Goal: Task Accomplishment & Management: Manage account settings

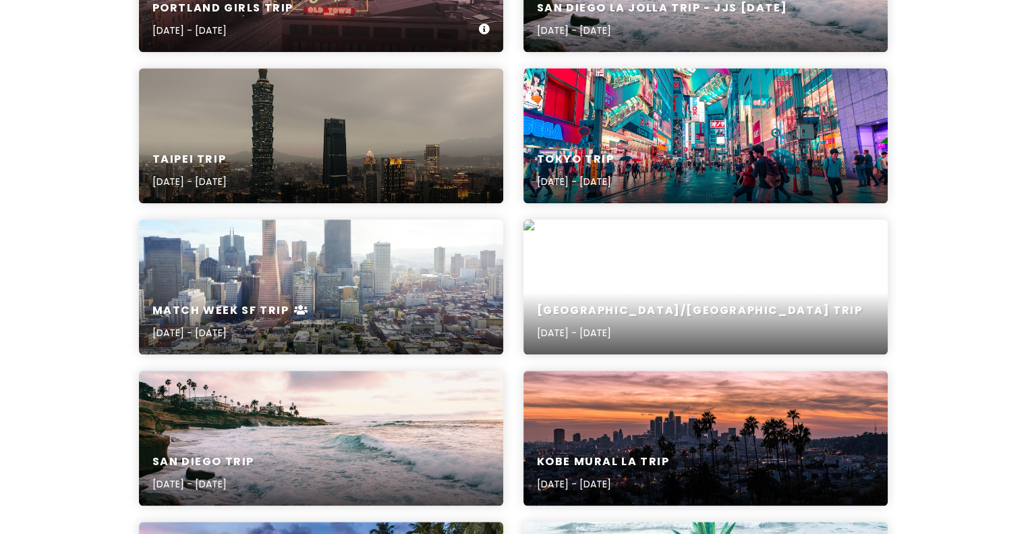
scroll to position [1058, 0]
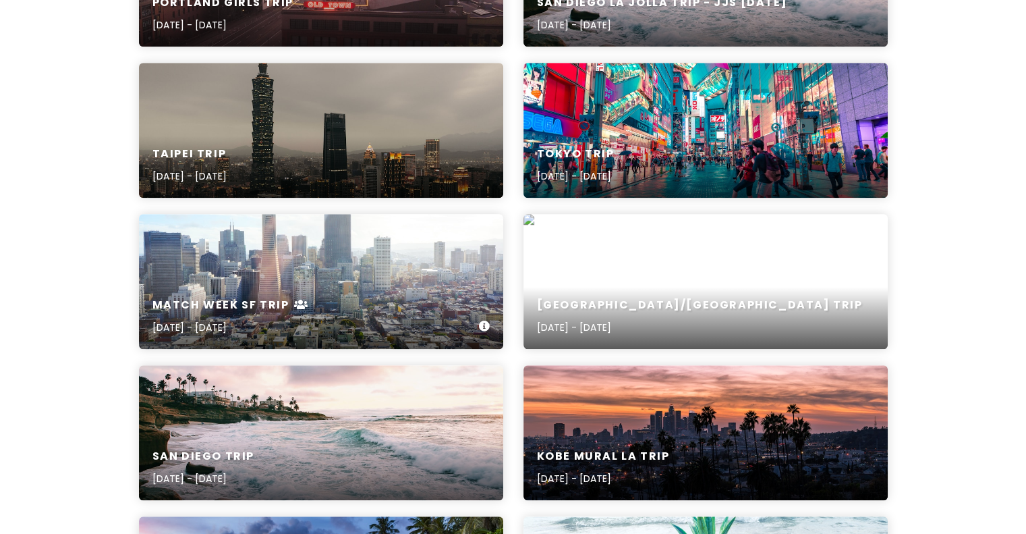
click at [368, 304] on div "Match Week SF Trip [DATE] - [DATE]" at bounding box center [321, 317] width 364 height 64
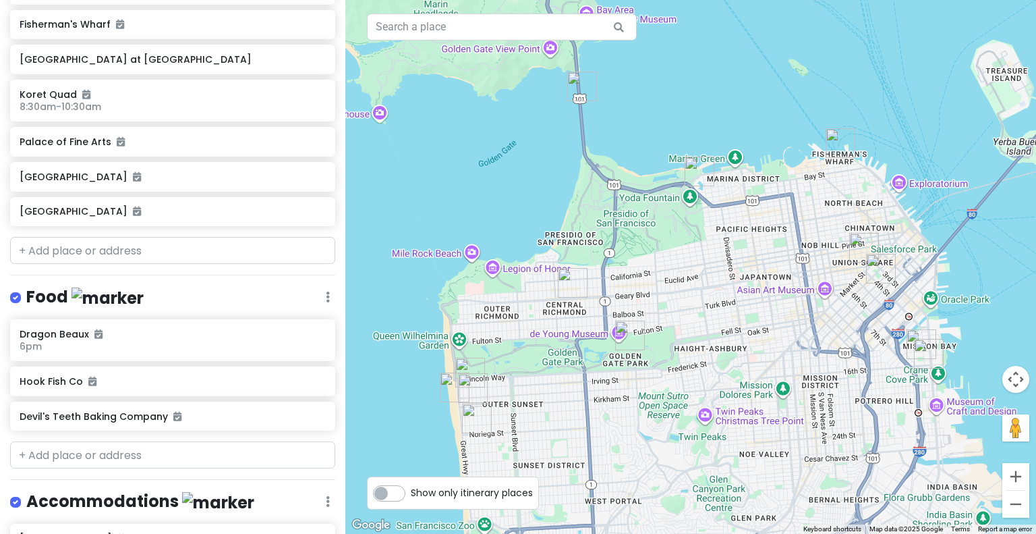
scroll to position [445, 0]
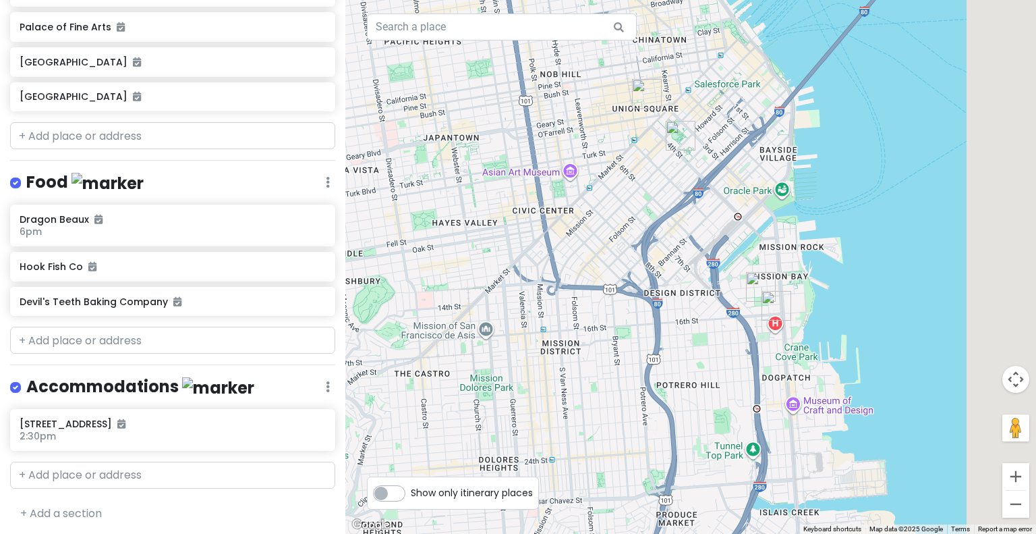
drag, startPoint x: 899, startPoint y: 357, endPoint x: 629, endPoint y: 216, distance: 303.9
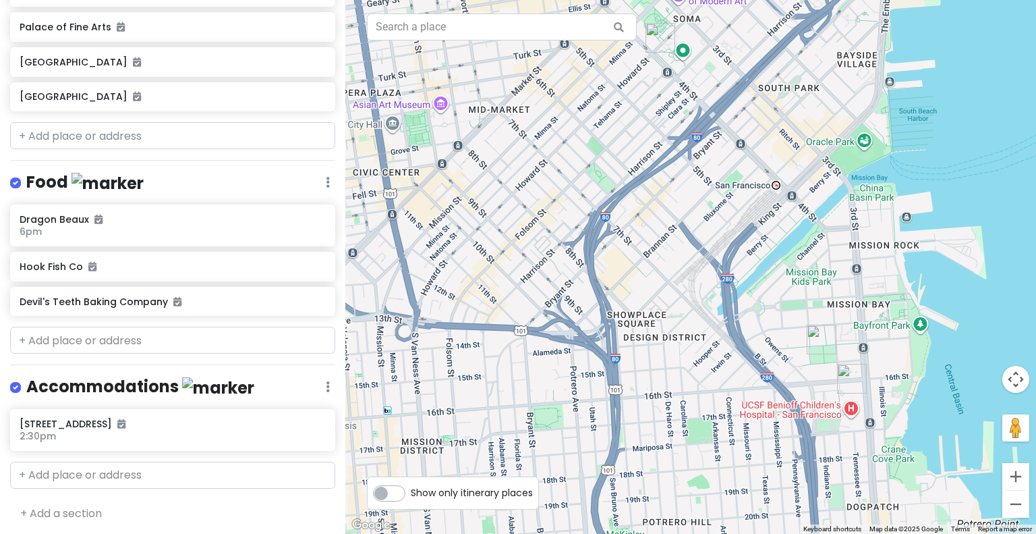
click at [810, 347] on img "Koret Quad" at bounding box center [822, 339] width 30 height 30
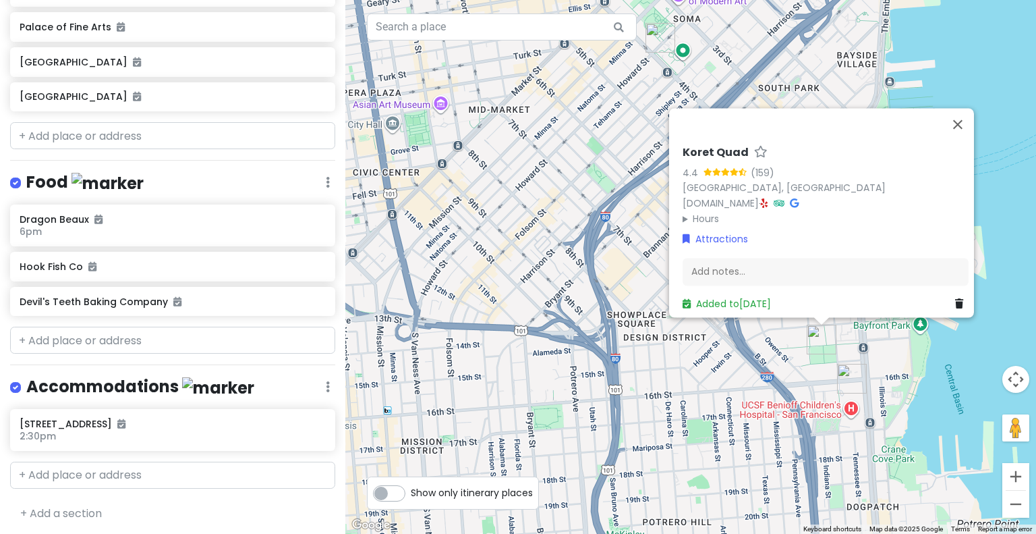
click at [857, 378] on img "UCSF Medical Center at Mission Bay" at bounding box center [852, 379] width 30 height 30
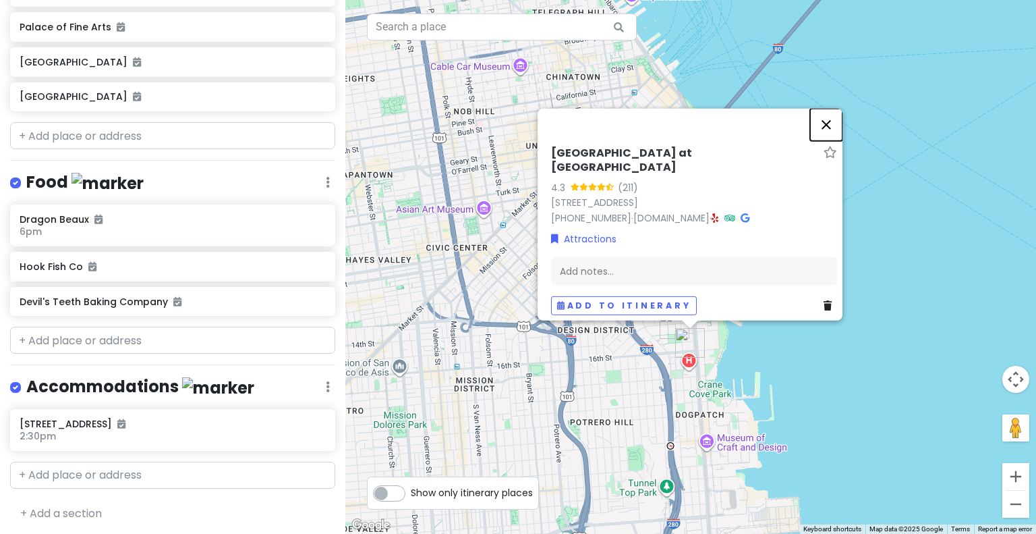
click at [838, 133] on button "Close" at bounding box center [826, 124] width 32 height 32
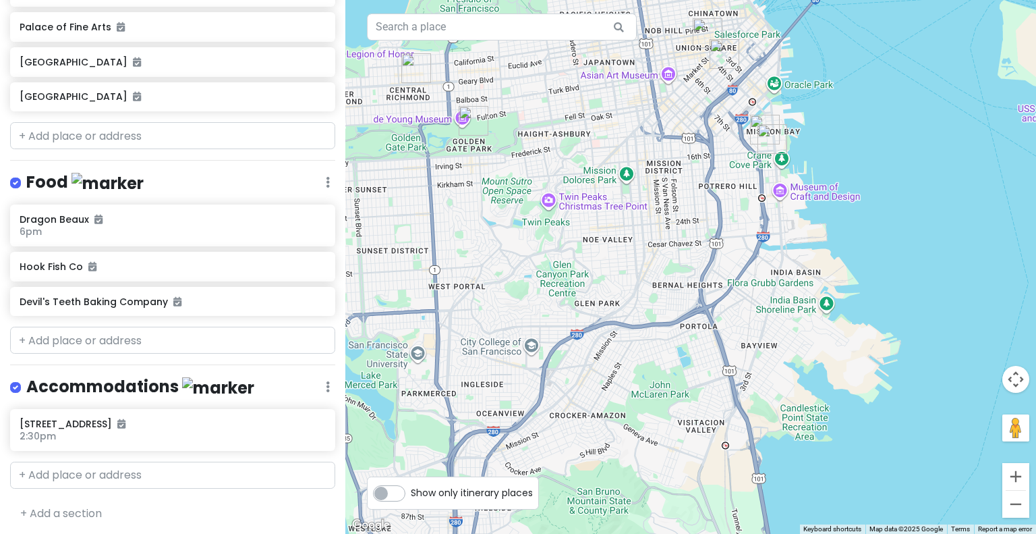
drag, startPoint x: 554, startPoint y: 301, endPoint x: 707, endPoint y: 121, distance: 236.4
click at [707, 121] on div at bounding box center [690, 267] width 691 height 534
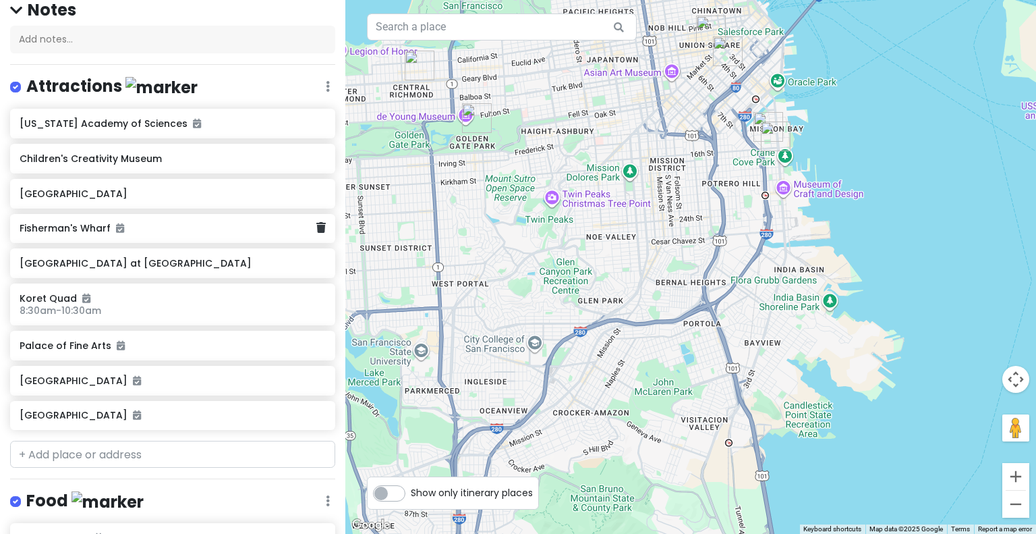
scroll to position [77, 0]
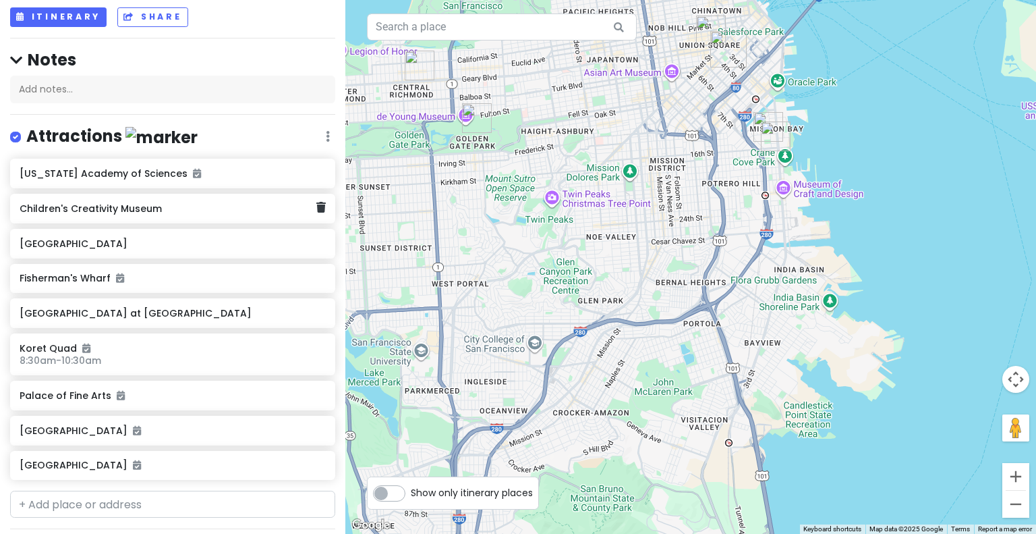
click at [224, 206] on h6 "Children's Creativity Museum" at bounding box center [168, 208] width 296 height 12
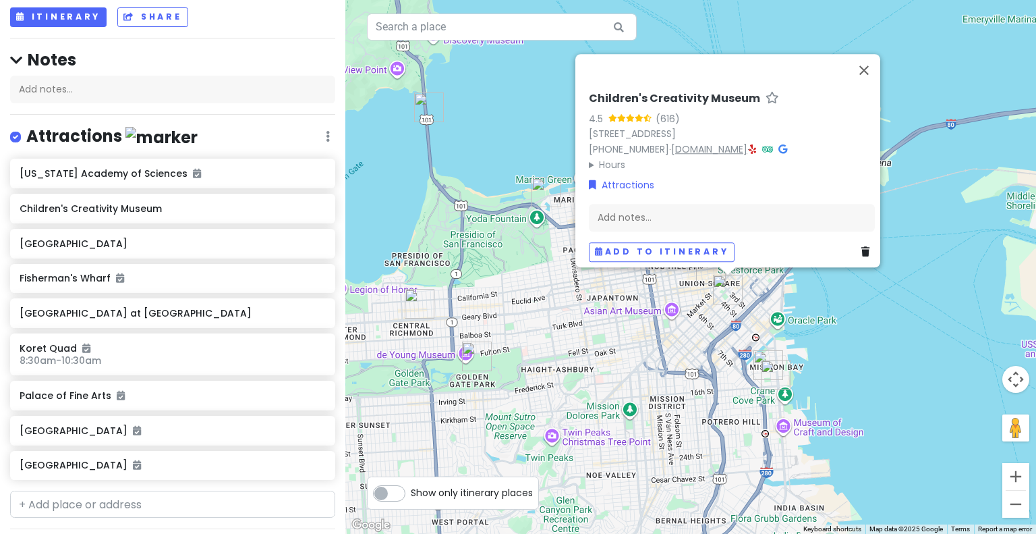
click at [711, 142] on link "[DOMAIN_NAME]" at bounding box center [709, 148] width 76 height 13
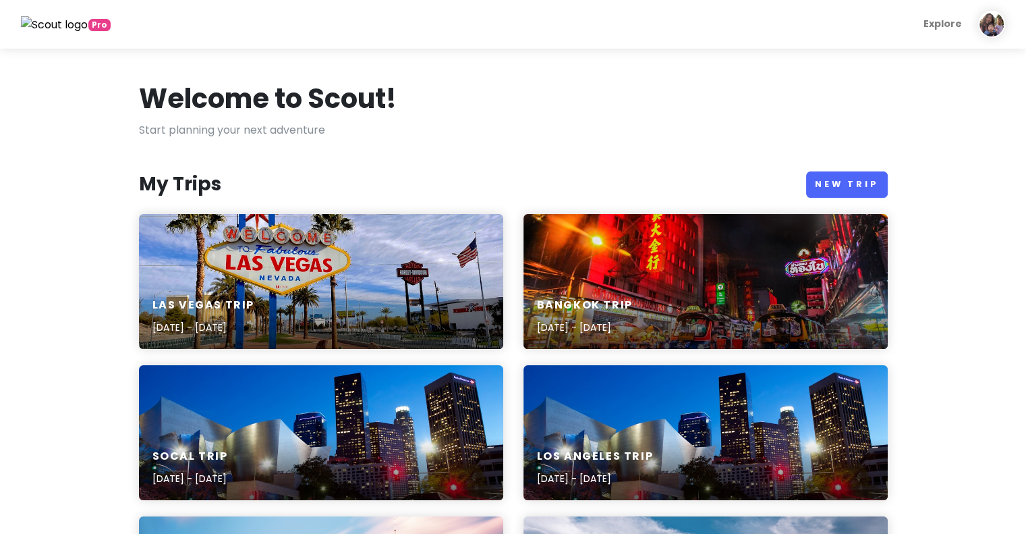
click at [852, 186] on link "New Trip" at bounding box center [847, 184] width 82 height 26
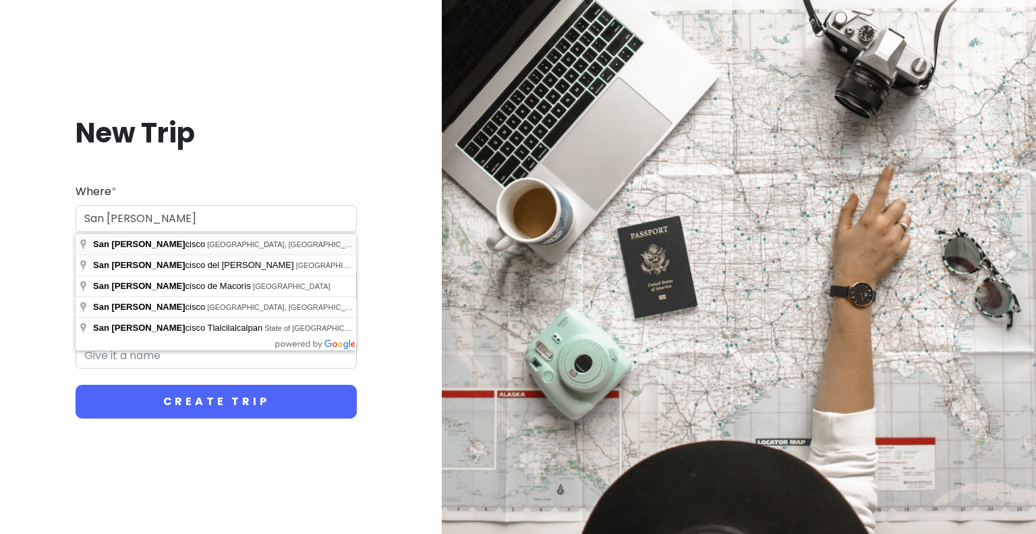
type input "[GEOGRAPHIC_DATA], [GEOGRAPHIC_DATA], [GEOGRAPHIC_DATA]"
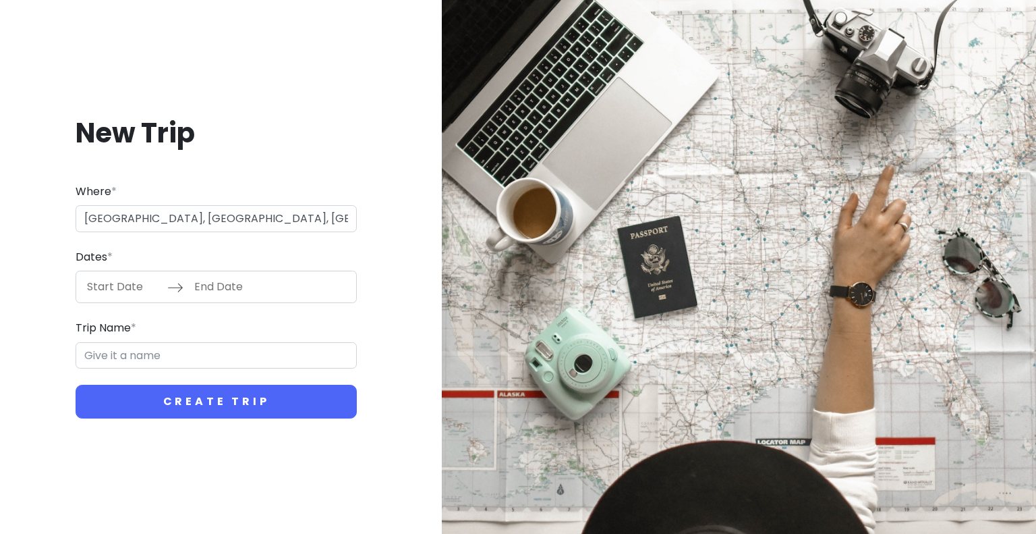
type input "San Francisco Trip"
click at [155, 281] on input "Start Date" at bounding box center [124, 286] width 88 height 31
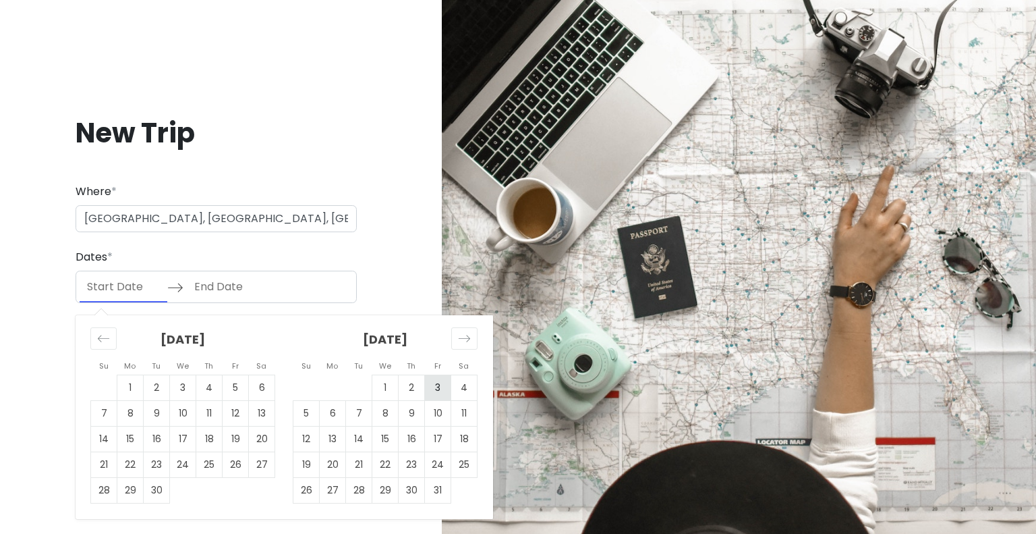
click at [437, 380] on td "3" at bounding box center [438, 388] width 26 height 26
type input "[DATE]"
click at [294, 409] on td "5" at bounding box center [306, 414] width 26 height 26
type input "[DATE]"
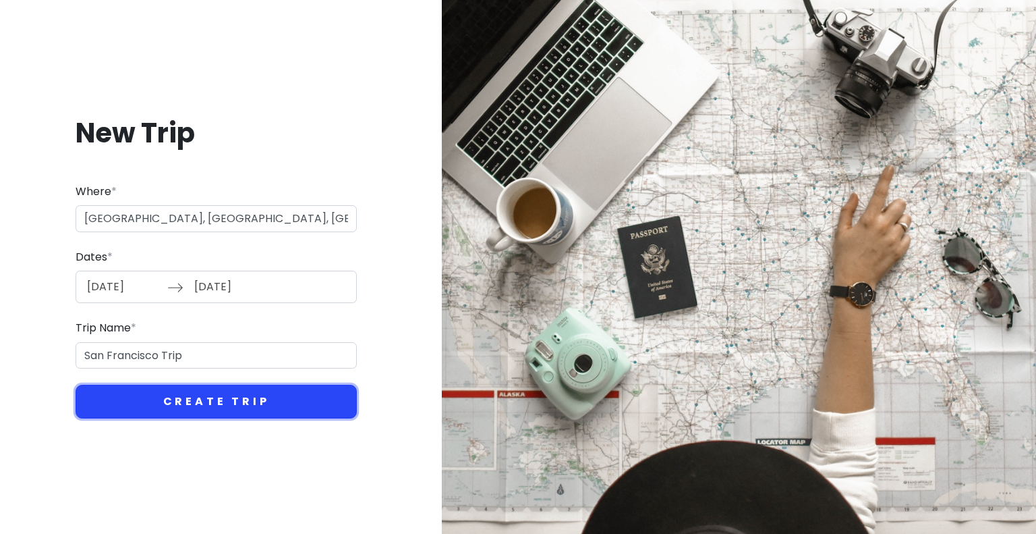
click at [258, 416] on button "Create Trip" at bounding box center [216, 402] width 281 height 34
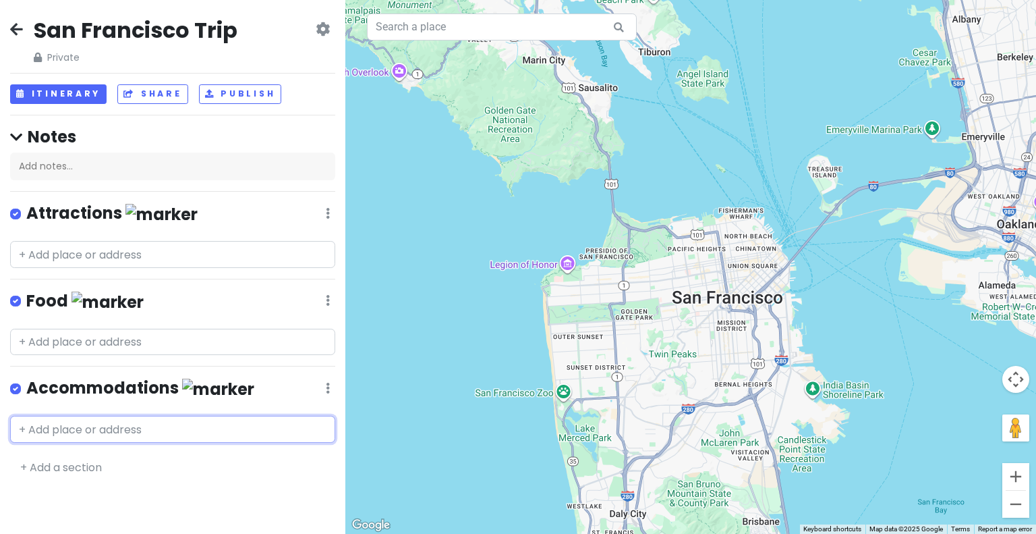
click at [203, 426] on input "text" at bounding box center [172, 429] width 325 height 27
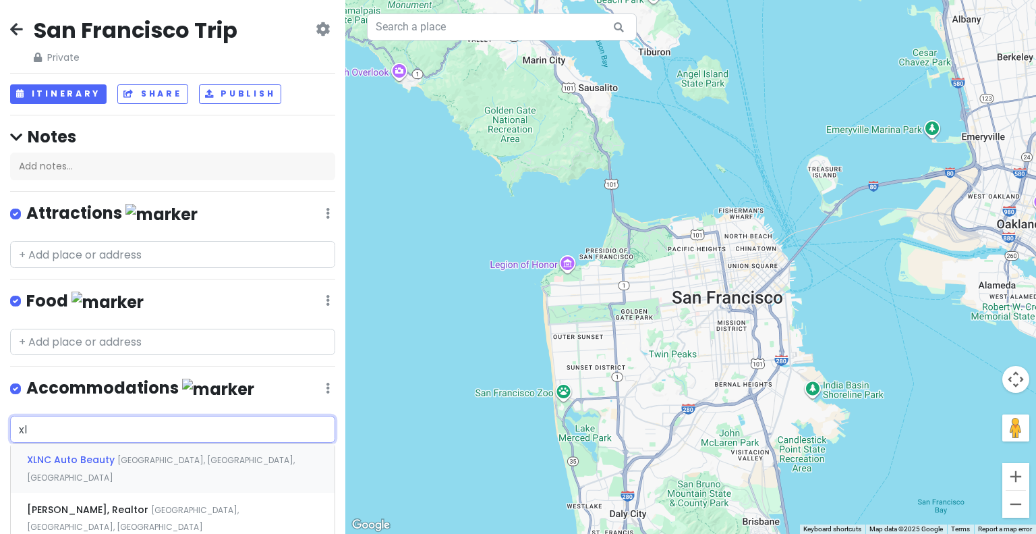
type input "x"
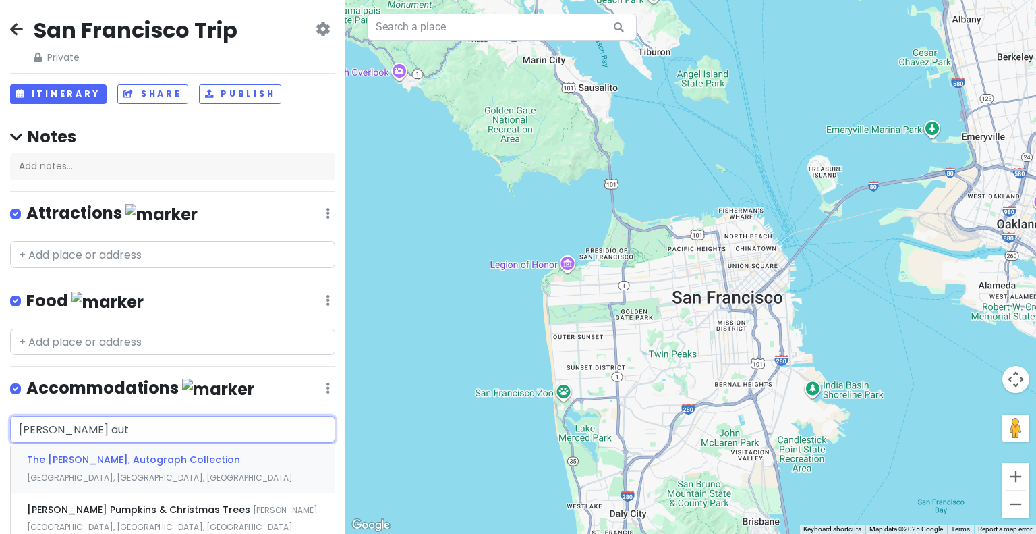
type input "[PERSON_NAME] auto"
click at [195, 472] on span "[GEOGRAPHIC_DATA], [GEOGRAPHIC_DATA], [GEOGRAPHIC_DATA]" at bounding box center [160, 477] width 266 height 11
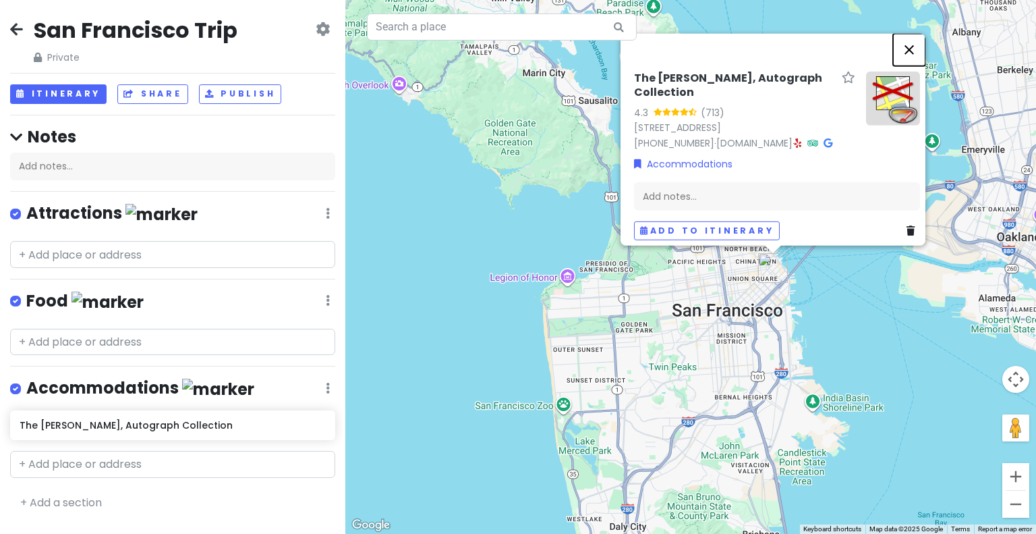
click at [919, 57] on button "Close" at bounding box center [909, 49] width 32 height 32
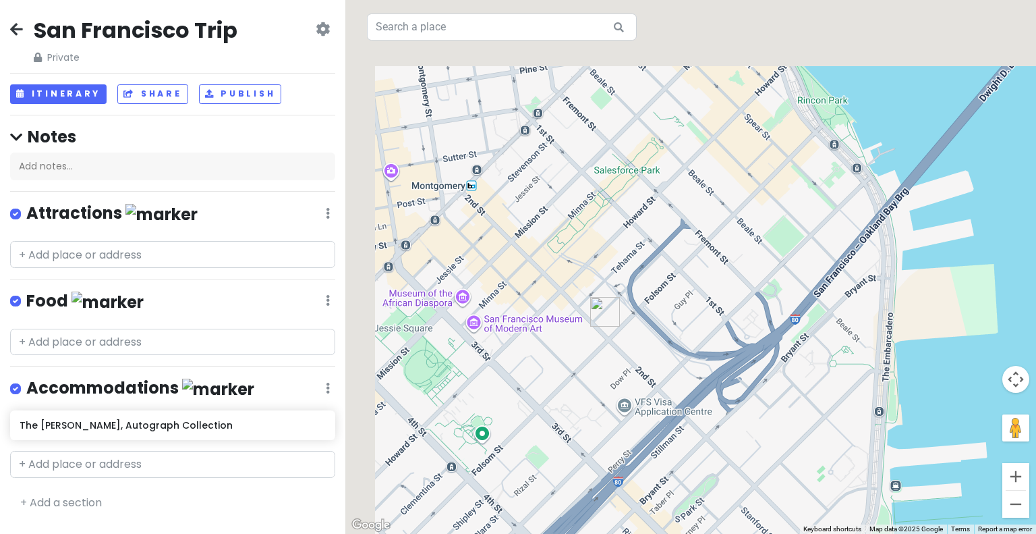
drag, startPoint x: 644, startPoint y: 189, endPoint x: 750, endPoint y: 471, distance: 301.5
click at [750, 471] on div at bounding box center [690, 267] width 691 height 534
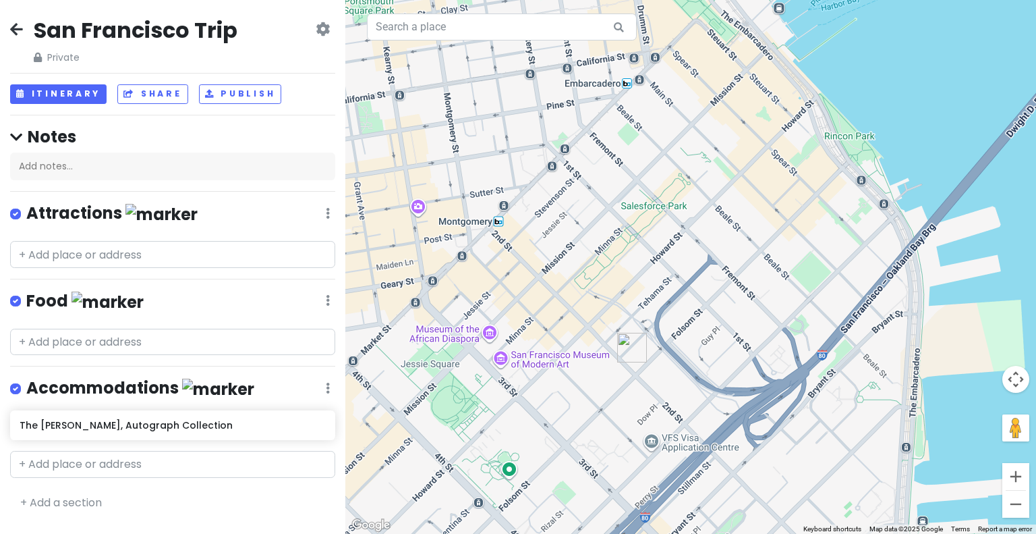
click at [673, 210] on div at bounding box center [690, 267] width 691 height 534
click at [649, 216] on div at bounding box center [690, 267] width 691 height 534
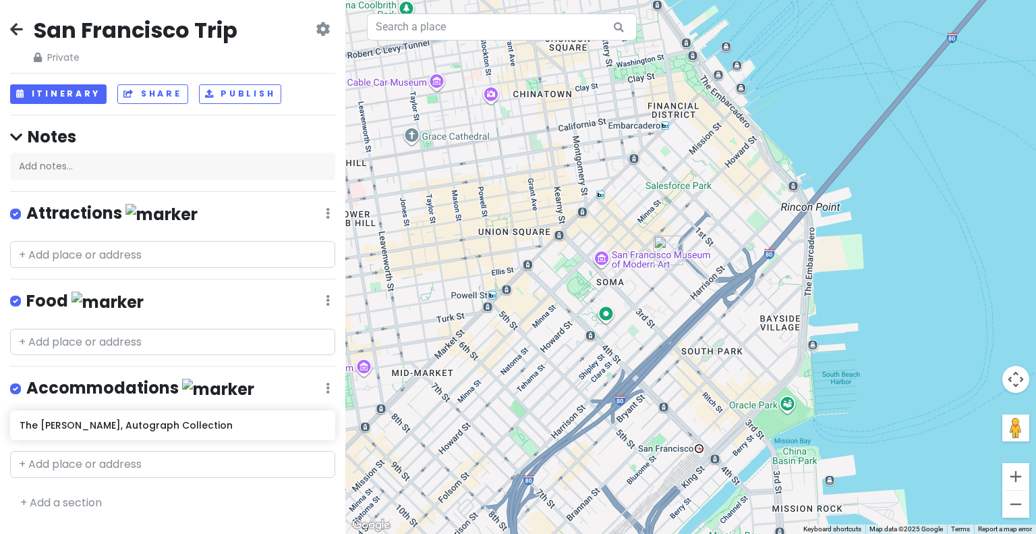
click at [761, 412] on div at bounding box center [690, 267] width 691 height 534
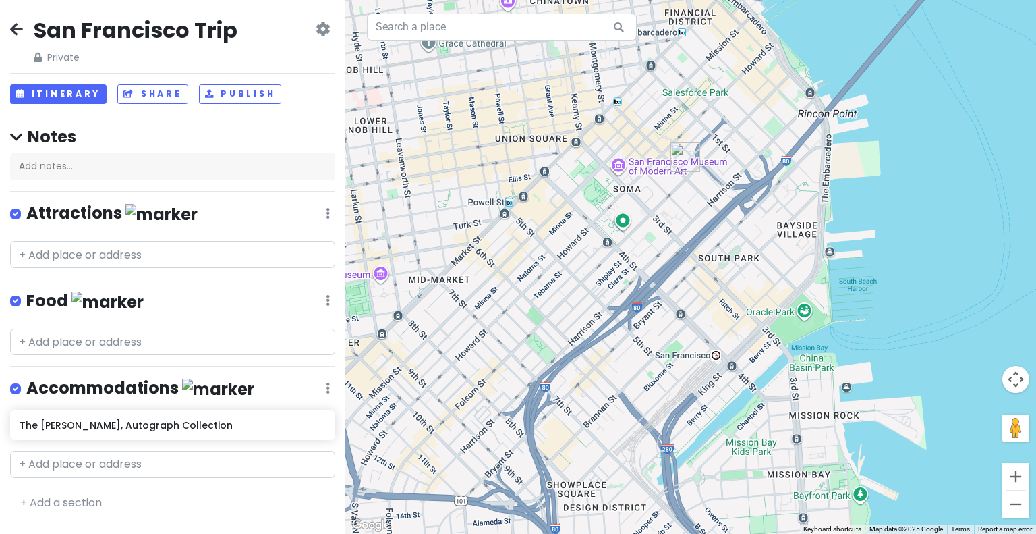
drag, startPoint x: 761, startPoint y: 412, endPoint x: 778, endPoint y: 318, distance: 95.9
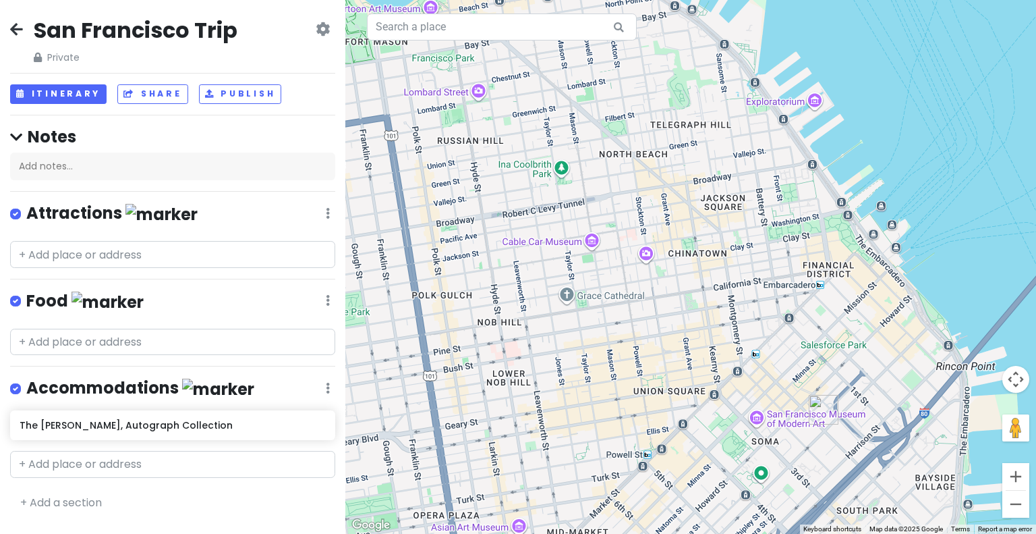
drag, startPoint x: 727, startPoint y: 132, endPoint x: 865, endPoint y: 385, distance: 288.6
click at [865, 385] on div at bounding box center [690, 267] width 691 height 534
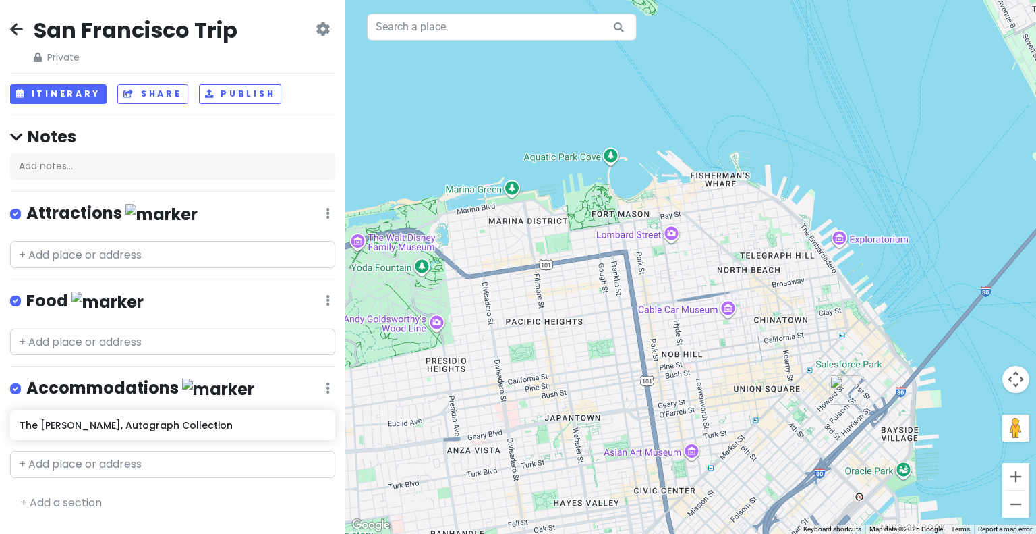
click at [385, 242] on div at bounding box center [690, 267] width 691 height 534
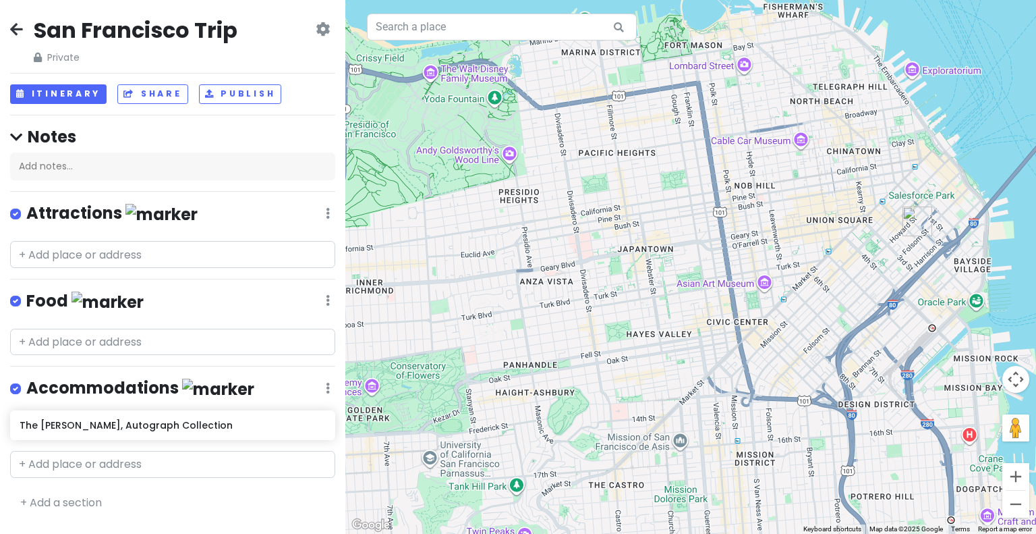
drag, startPoint x: 550, startPoint y: 300, endPoint x: 625, endPoint y: 125, distance: 190.4
click at [625, 125] on div at bounding box center [690, 267] width 691 height 534
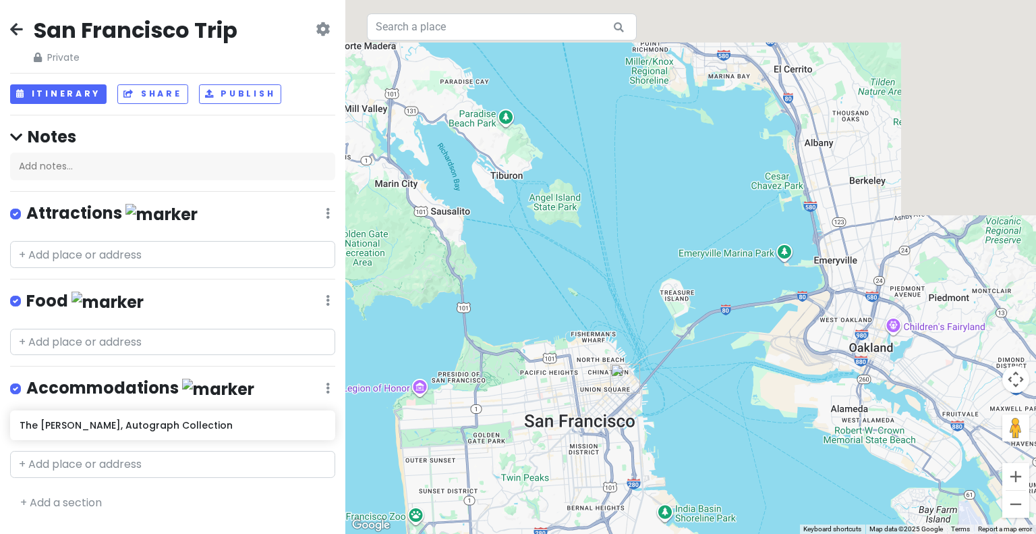
drag, startPoint x: 728, startPoint y: 91, endPoint x: 619, endPoint y: 466, distance: 390.5
click at [619, 466] on div at bounding box center [690, 267] width 691 height 534
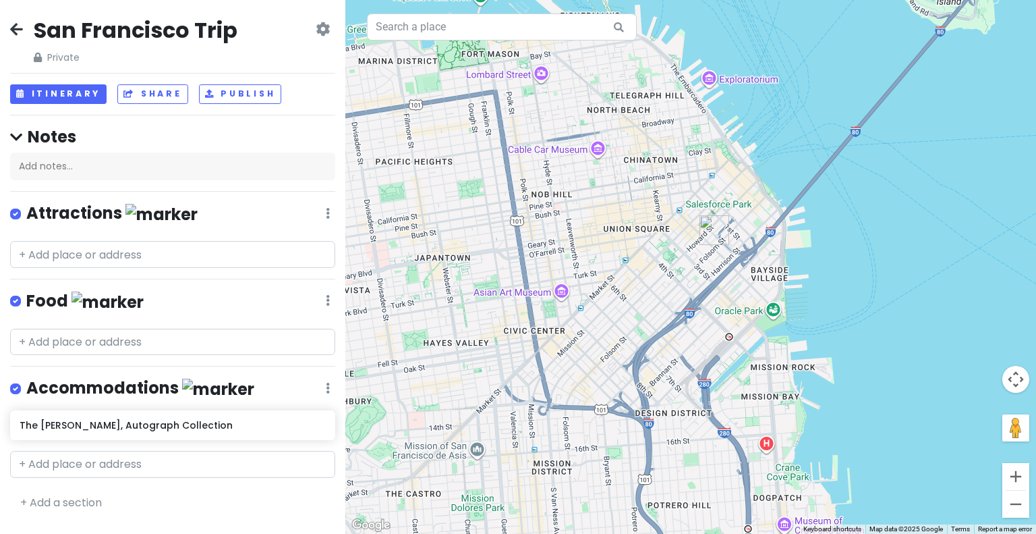
drag, startPoint x: 622, startPoint y: 462, endPoint x: 766, endPoint y: 393, distance: 159.6
click at [766, 393] on div at bounding box center [690, 267] width 691 height 534
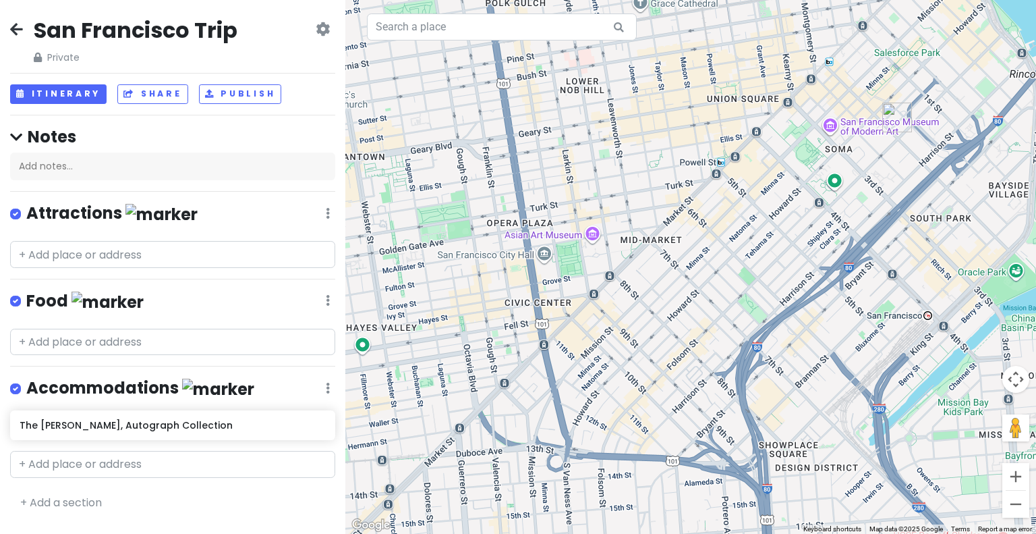
drag, startPoint x: 774, startPoint y: 252, endPoint x: 966, endPoint y: 312, distance: 200.8
click at [966, 312] on div at bounding box center [690, 267] width 691 height 534
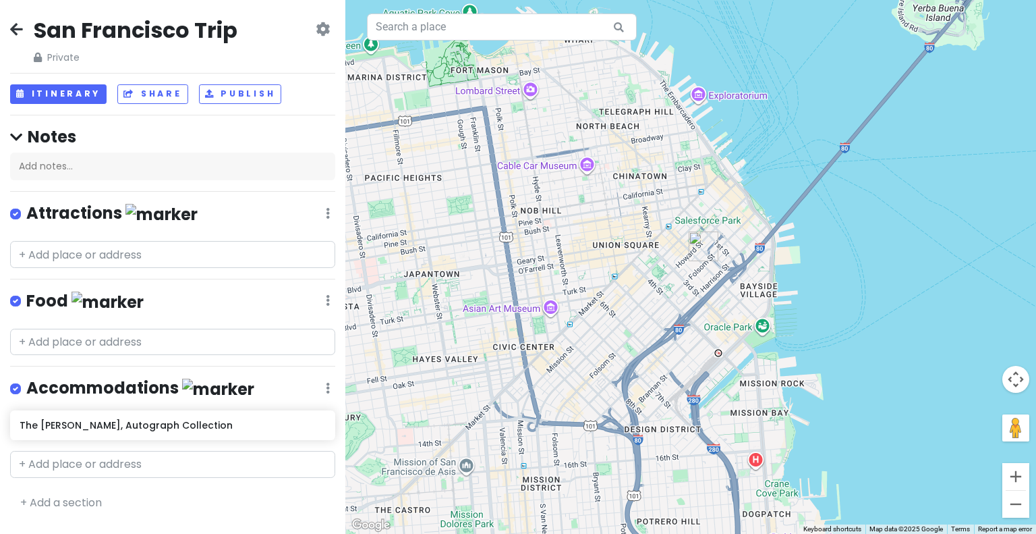
drag, startPoint x: 885, startPoint y: 177, endPoint x: 652, endPoint y: 217, distance: 236.1
click at [652, 217] on div at bounding box center [690, 267] width 691 height 534
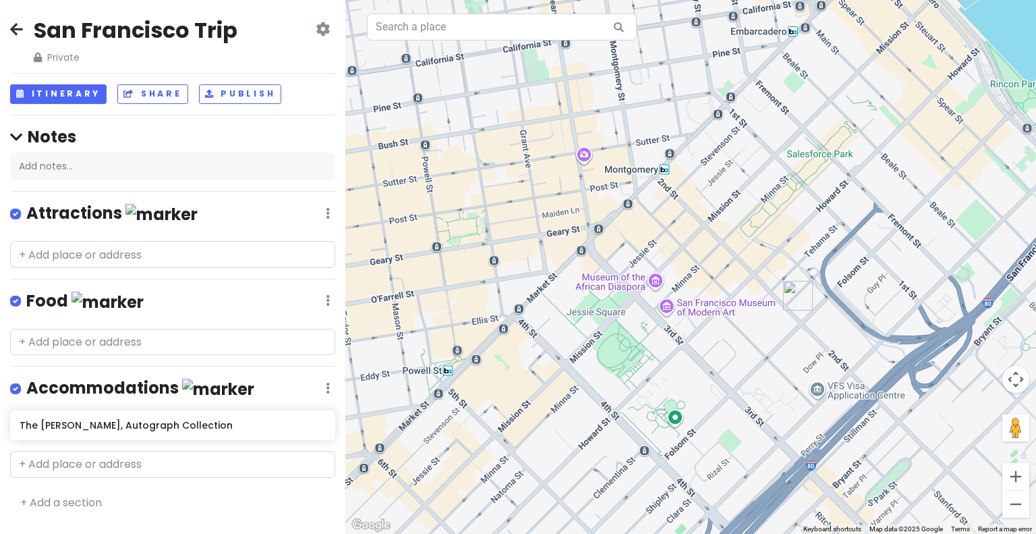
drag, startPoint x: 734, startPoint y: 246, endPoint x: 652, endPoint y: 177, distance: 106.8
click at [652, 177] on div at bounding box center [690, 267] width 691 height 534
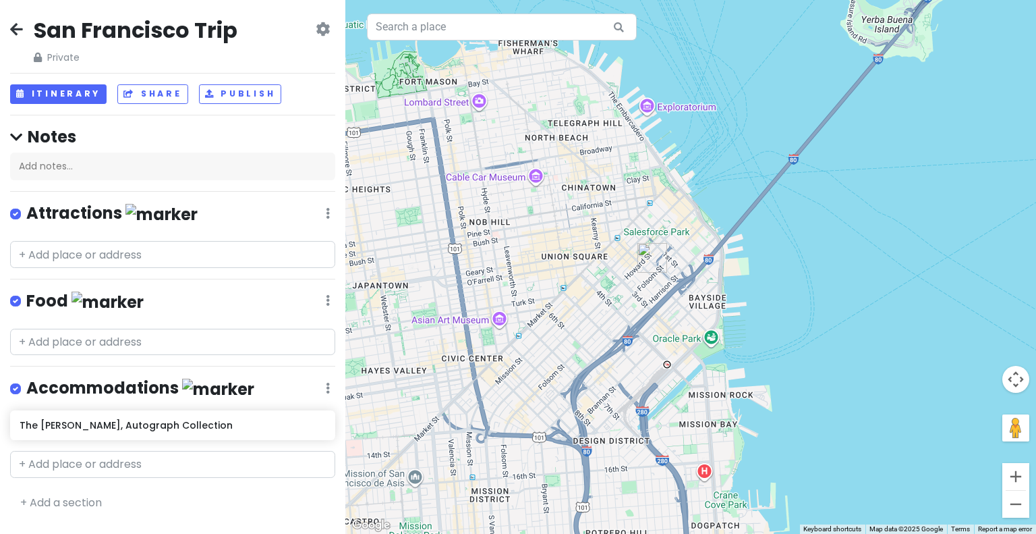
click at [672, 110] on div at bounding box center [690, 267] width 691 height 534
click at [106, 332] on input "text" at bounding box center [172, 342] width 325 height 27
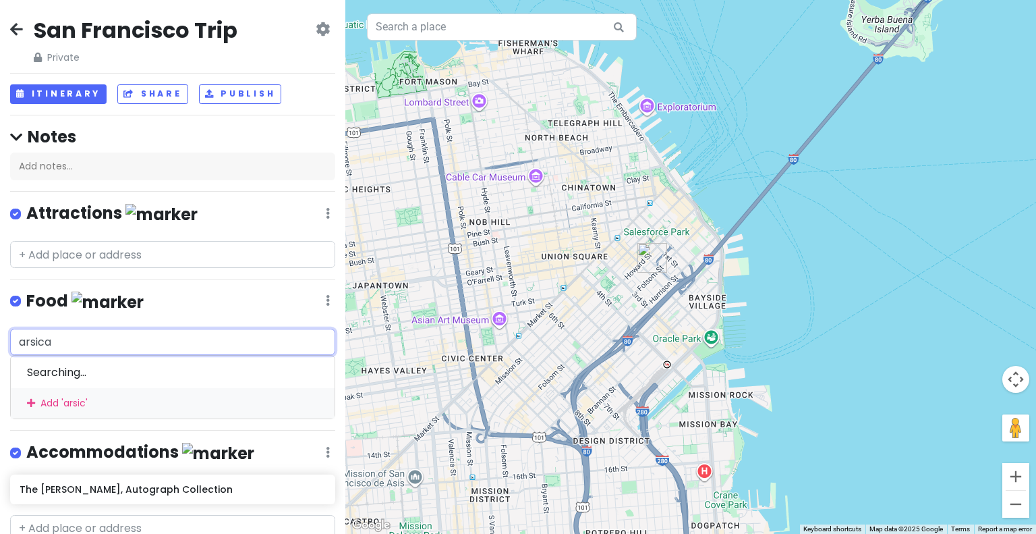
type input "arsicau"
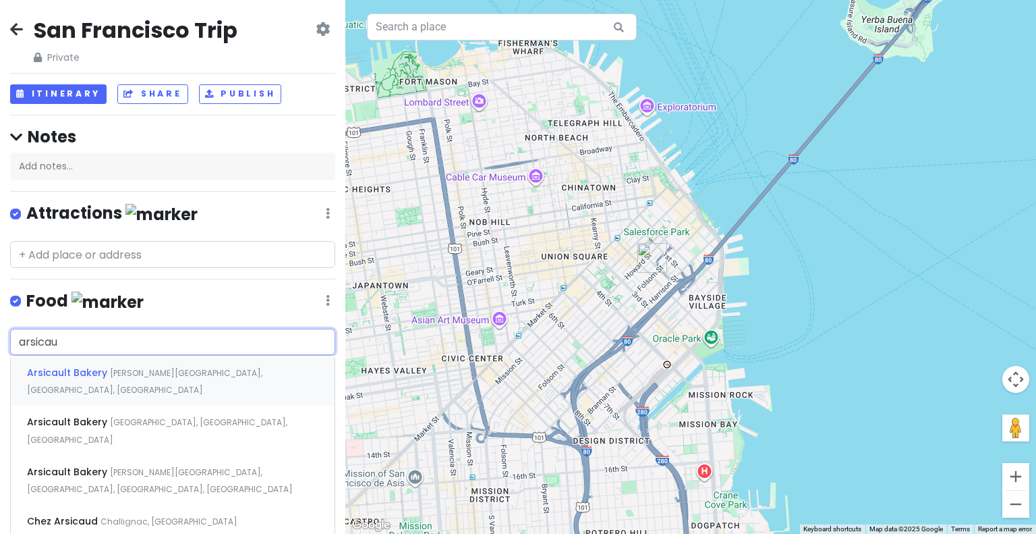
click at [110, 367] on span "[PERSON_NAME][GEOGRAPHIC_DATA], [GEOGRAPHIC_DATA], [GEOGRAPHIC_DATA]" at bounding box center [144, 381] width 235 height 29
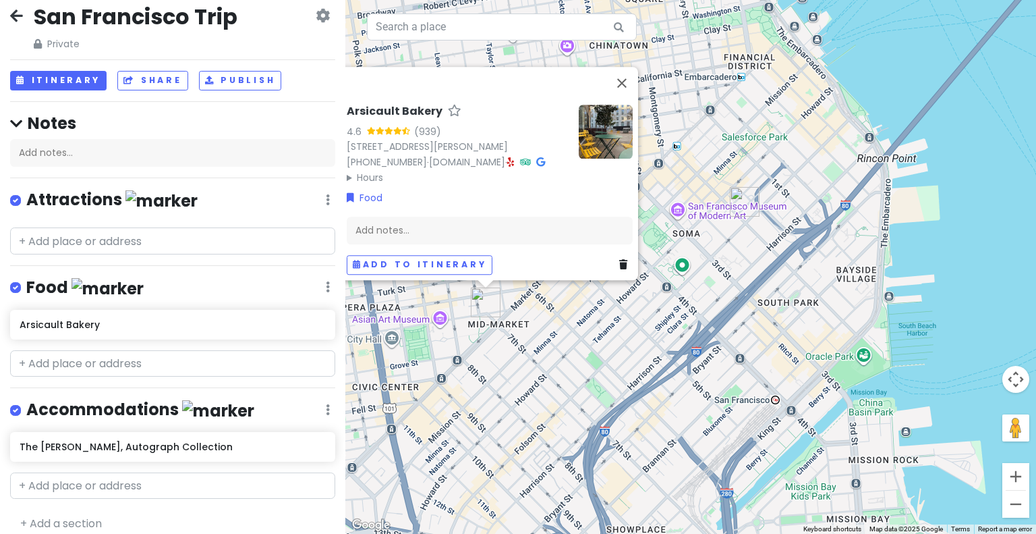
scroll to position [15, 0]
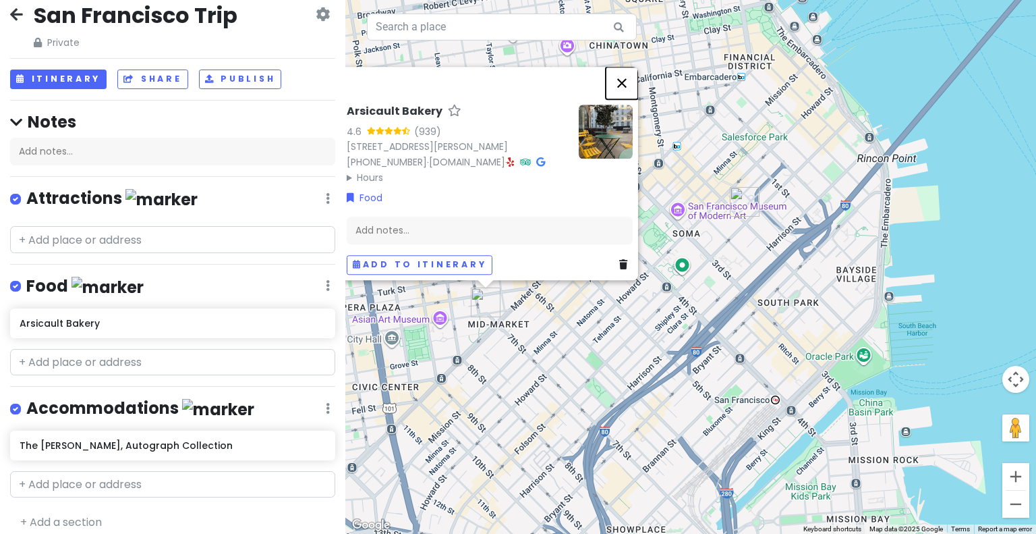
click at [634, 67] on button "Close" at bounding box center [622, 83] width 32 height 32
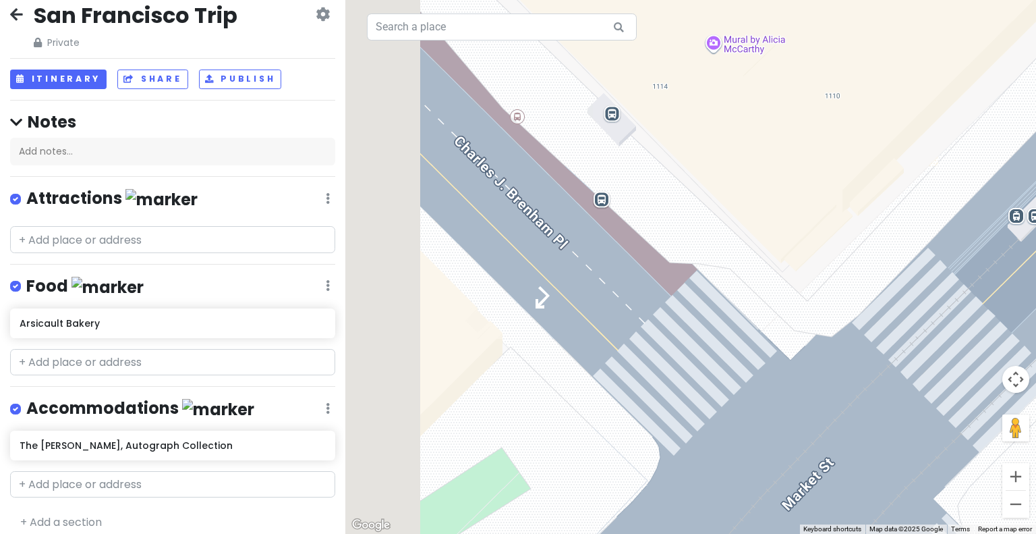
drag, startPoint x: 837, startPoint y: 332, endPoint x: 1036, endPoint y: 436, distance: 224.8
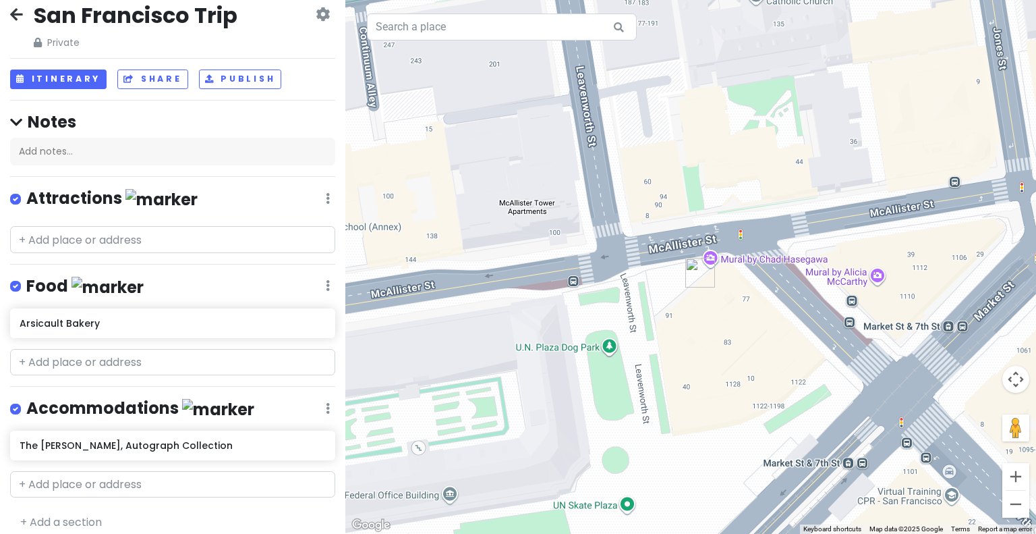
drag, startPoint x: 764, startPoint y: 324, endPoint x: 850, endPoint y: 316, distance: 86.0
click at [850, 316] on div at bounding box center [690, 267] width 691 height 534
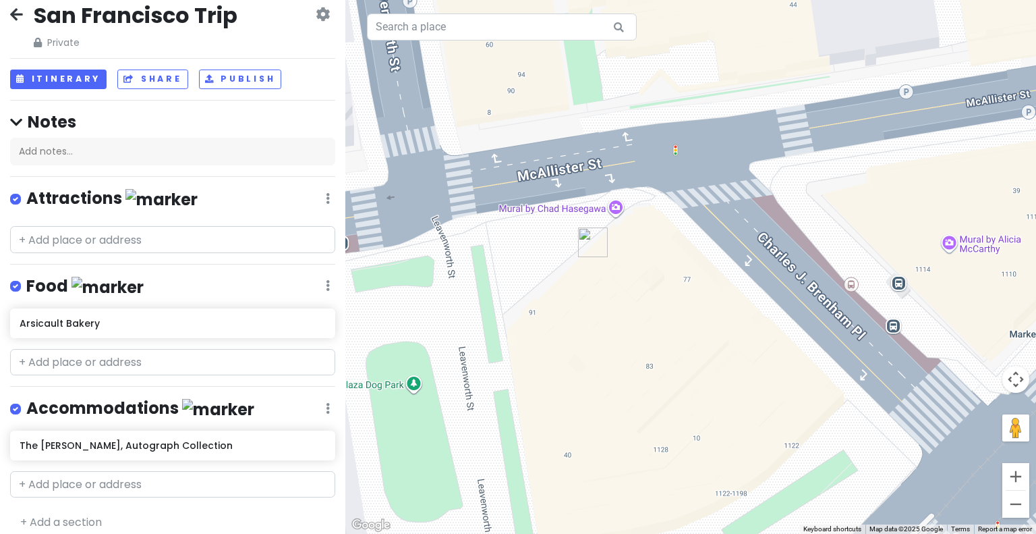
click at [586, 214] on div at bounding box center [690, 267] width 691 height 534
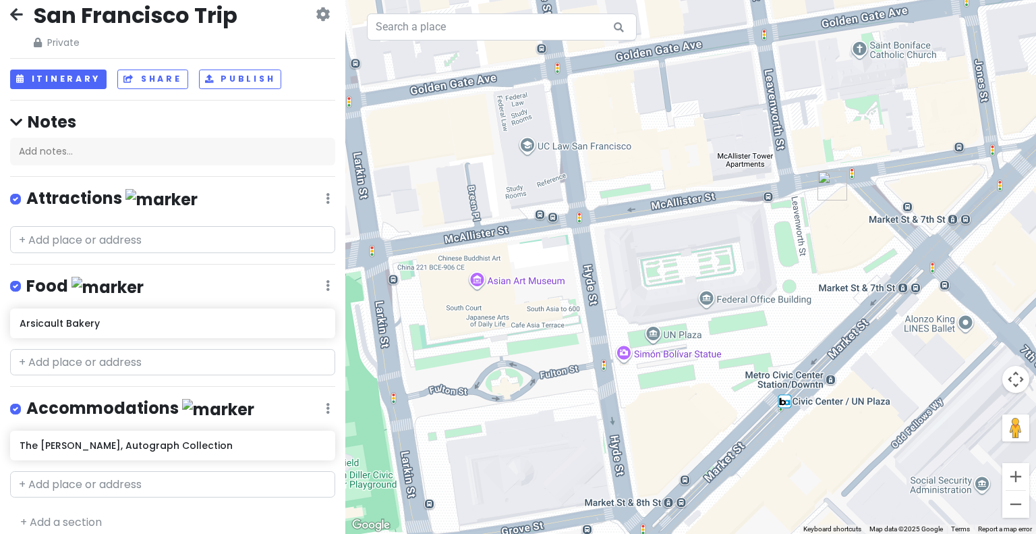
drag, startPoint x: 650, startPoint y: 291, endPoint x: 750, endPoint y: 231, distance: 116.2
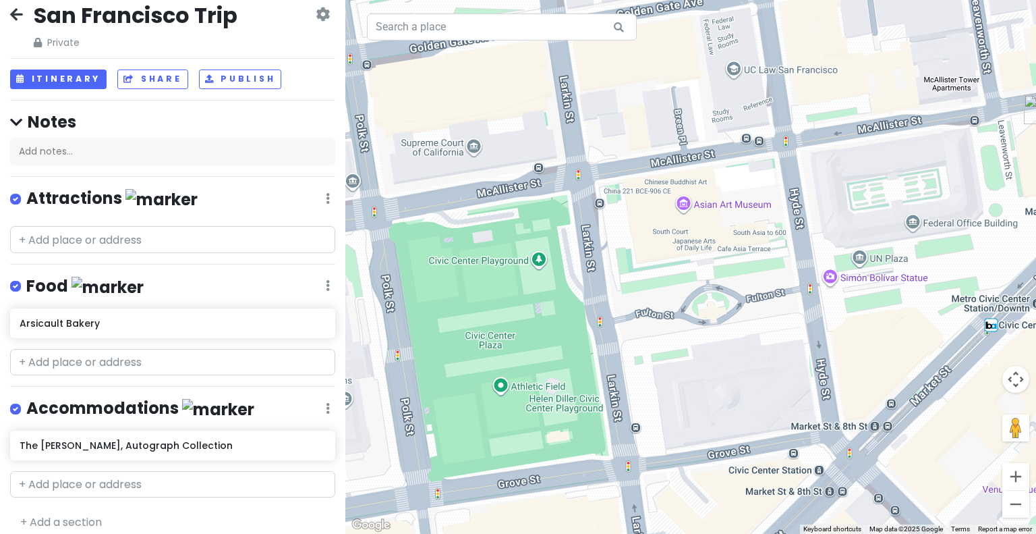
drag, startPoint x: 556, startPoint y: 297, endPoint x: 764, endPoint y: 221, distance: 222.0
click at [764, 221] on div at bounding box center [690, 267] width 691 height 534
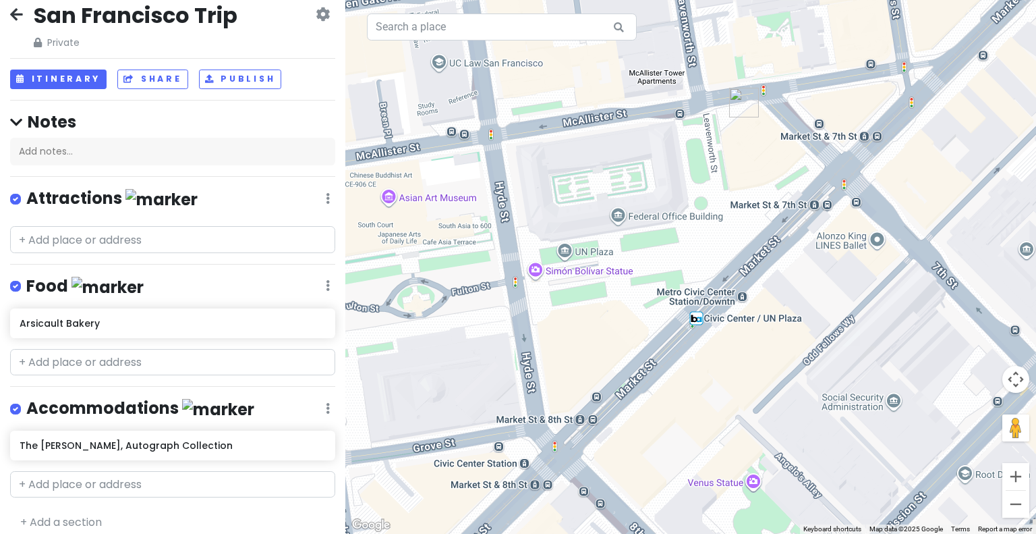
drag, startPoint x: 791, startPoint y: 287, endPoint x: 493, endPoint y: 281, distance: 298.2
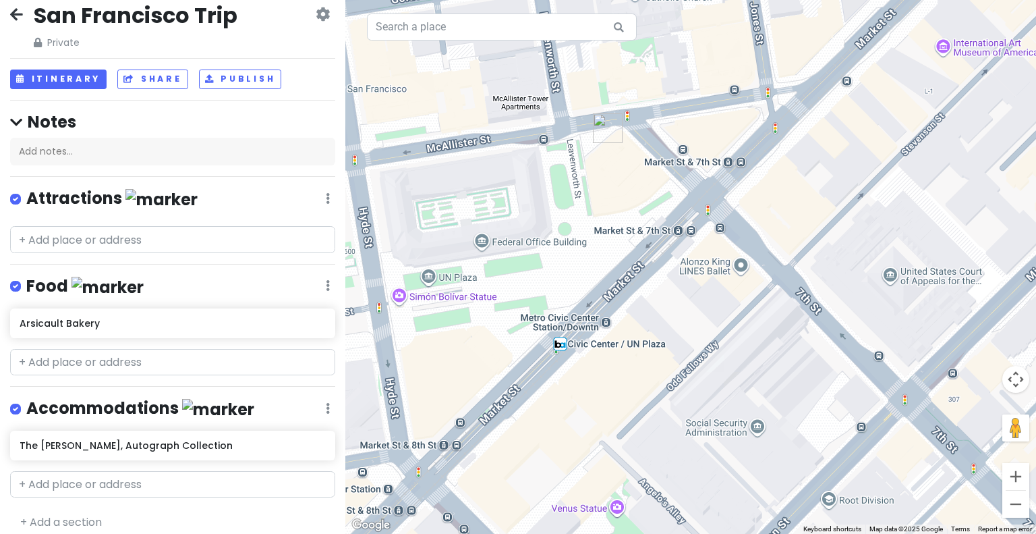
drag, startPoint x: 709, startPoint y: 202, endPoint x: 523, endPoint y: 246, distance: 190.6
click at [523, 246] on div at bounding box center [690, 267] width 691 height 534
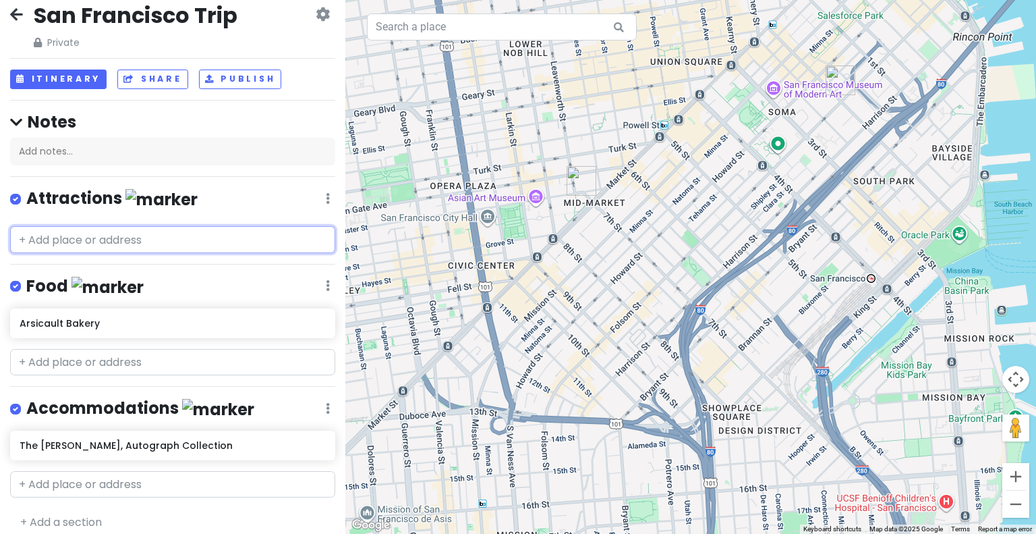
click at [136, 236] on input "text" at bounding box center [172, 239] width 325 height 27
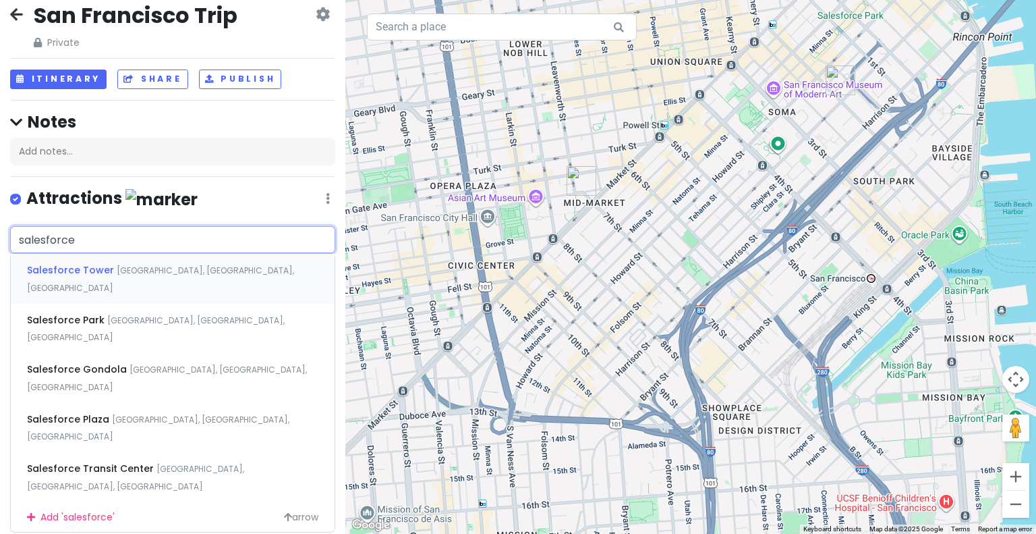
type input "salesforce p"
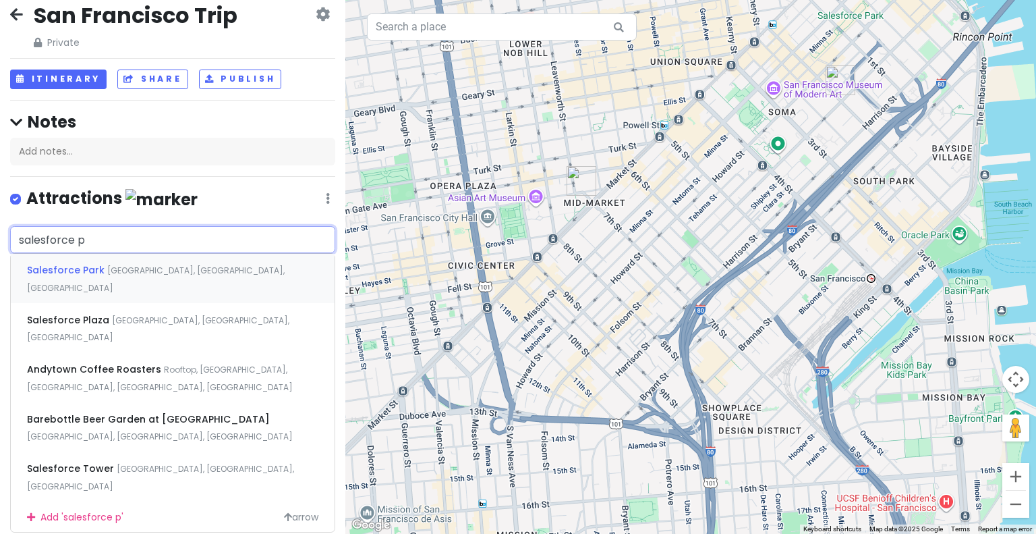
click at [134, 264] on span "[GEOGRAPHIC_DATA], [GEOGRAPHIC_DATA], [GEOGRAPHIC_DATA]" at bounding box center [156, 278] width 258 height 29
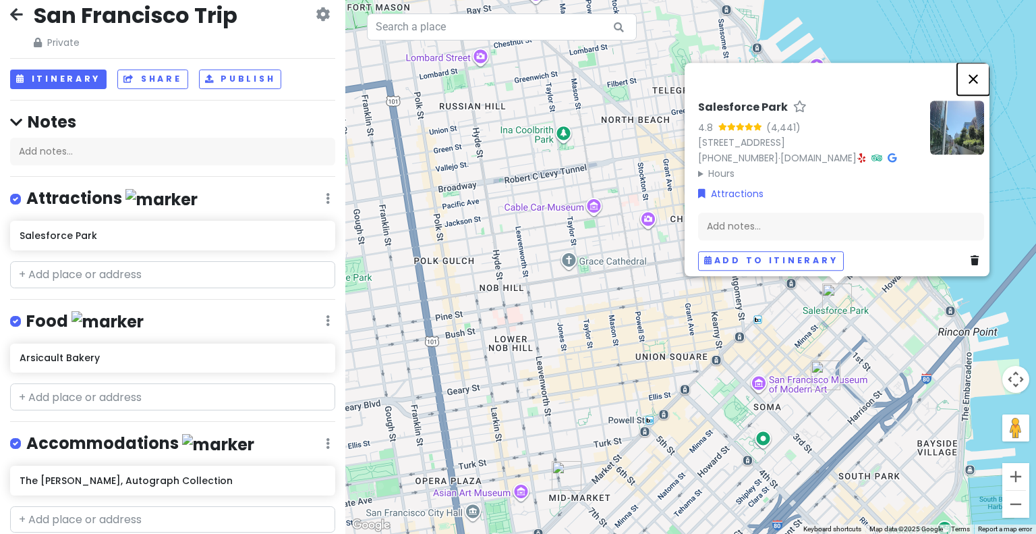
click at [980, 63] on button "Close" at bounding box center [973, 79] width 32 height 32
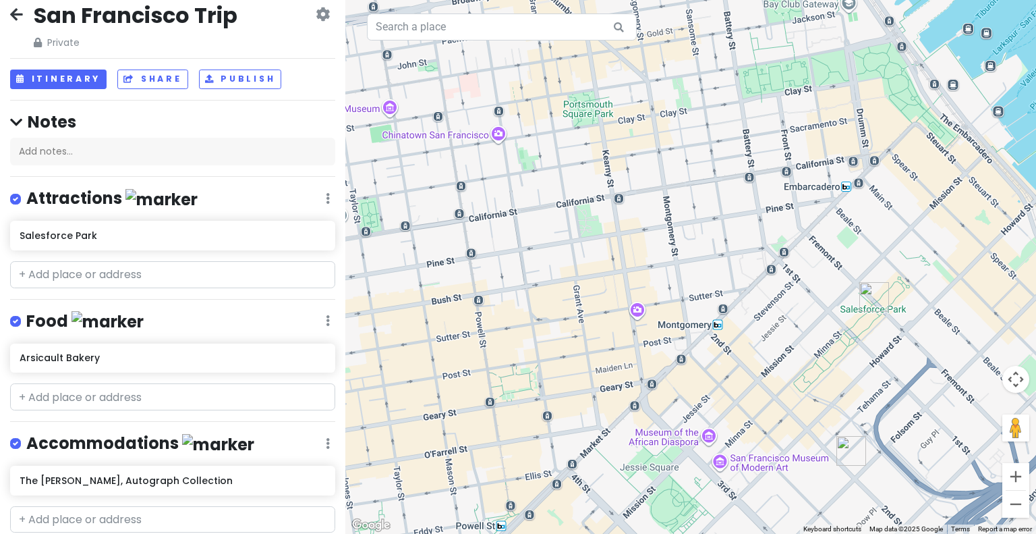
drag, startPoint x: 716, startPoint y: 261, endPoint x: 752, endPoint y: 298, distance: 52.0
click at [752, 298] on div at bounding box center [690, 267] width 691 height 534
